Goal: Download file/media

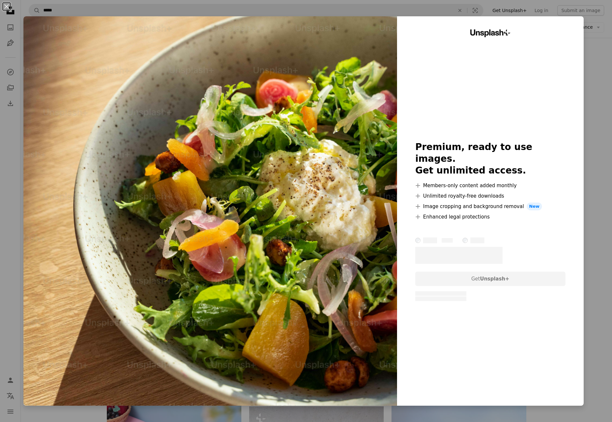
scroll to position [15019, 0]
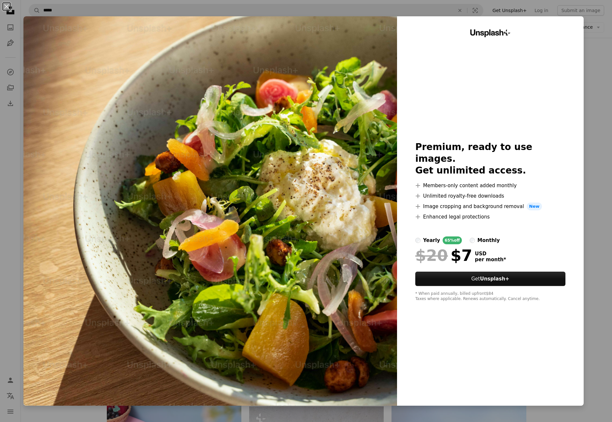
click at [10, 239] on div "An X shape Unsplash+ Premium, ready to use images. Get unlimited access. A plus…" at bounding box center [306, 211] width 612 height 422
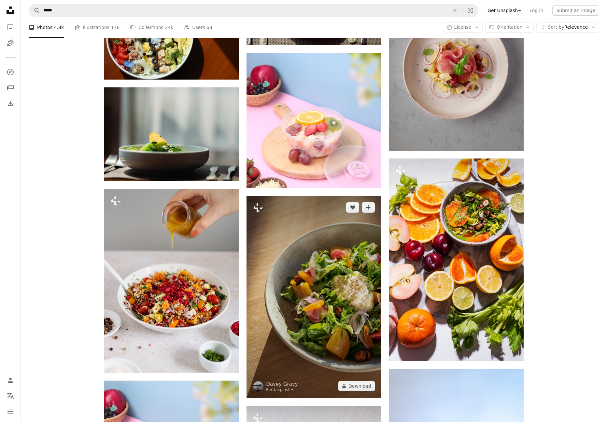
click at [318, 343] on img at bounding box center [314, 297] width 135 height 202
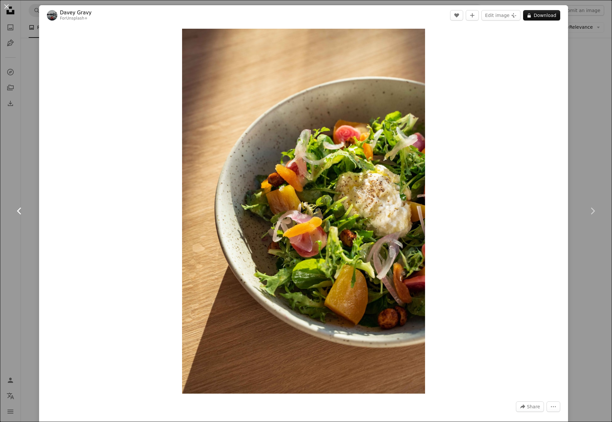
click at [28, 240] on link "Chevron left" at bounding box center [19, 211] width 39 height 63
